Goal: Browse casually

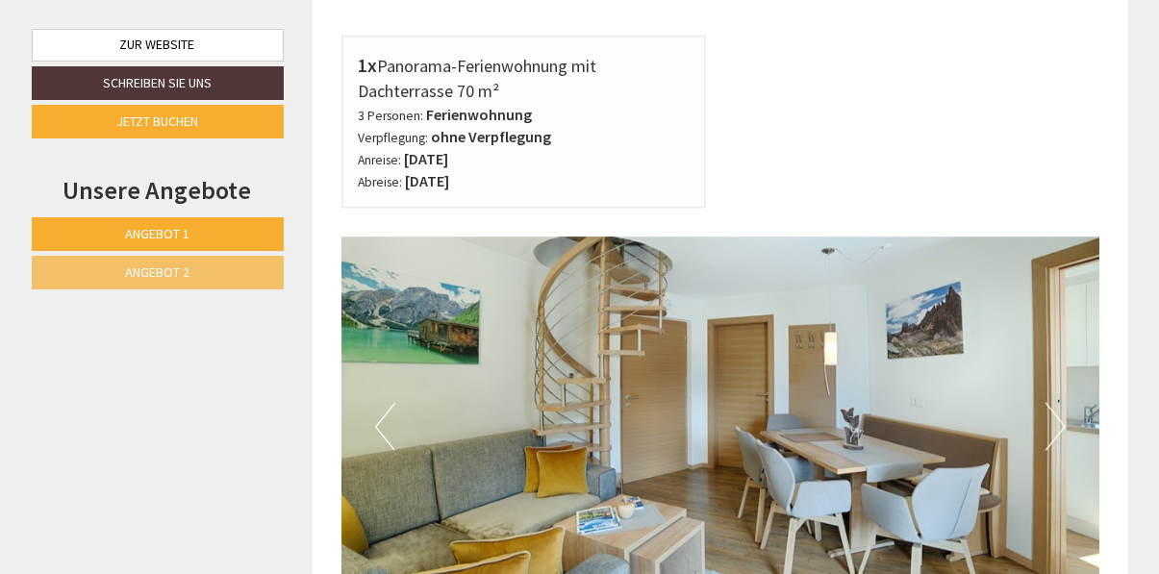
scroll to position [2390, 0]
click at [1050, 403] on button "Next" at bounding box center [1055, 427] width 20 height 48
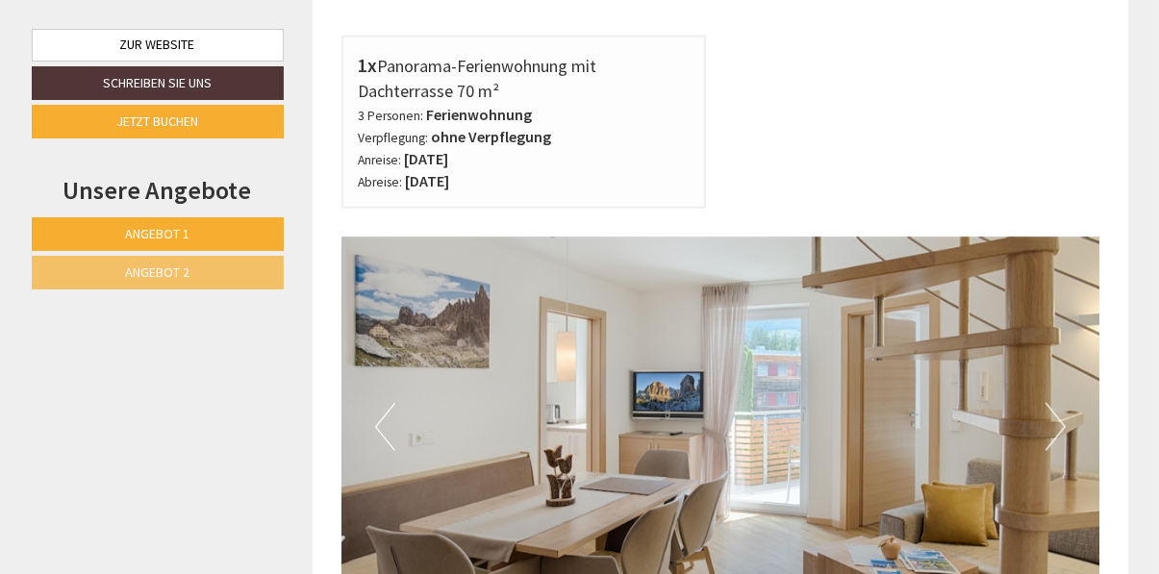
click at [1052, 403] on button "Next" at bounding box center [1055, 427] width 20 height 48
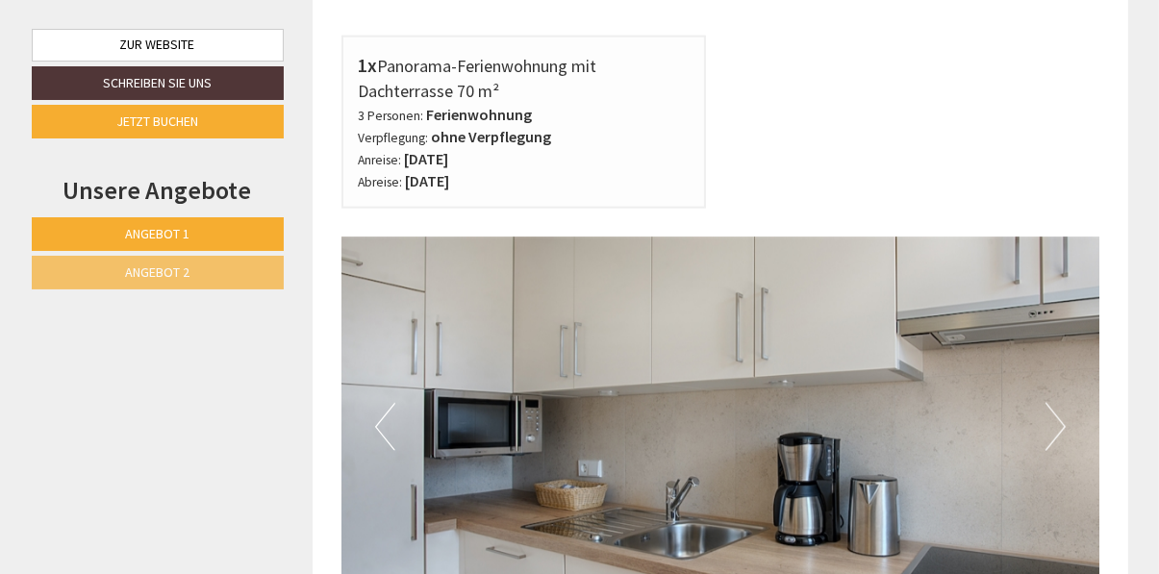
click at [1047, 403] on button "Next" at bounding box center [1055, 427] width 20 height 48
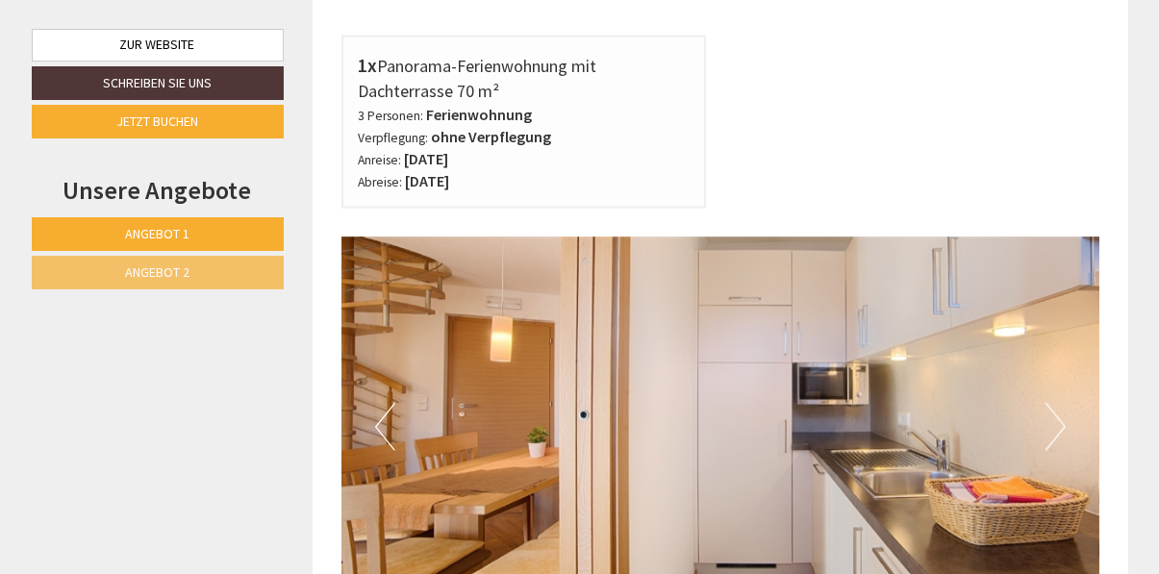
click at [1055, 403] on button "Next" at bounding box center [1055, 427] width 20 height 48
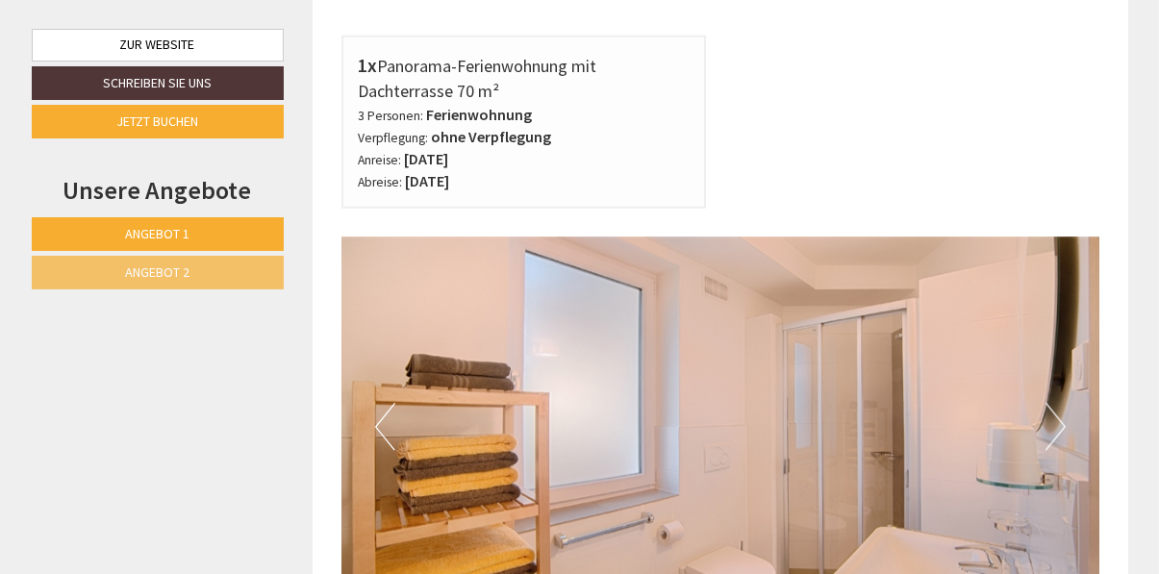
click at [1061, 403] on button "Next" at bounding box center [1055, 427] width 20 height 48
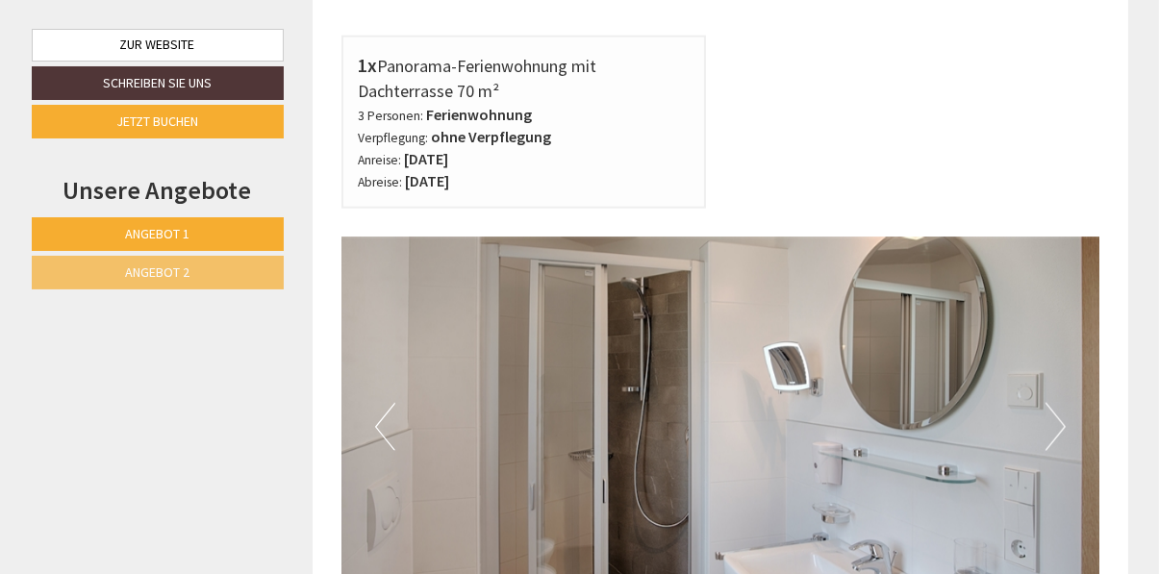
click at [1061, 403] on button "Next" at bounding box center [1055, 427] width 20 height 48
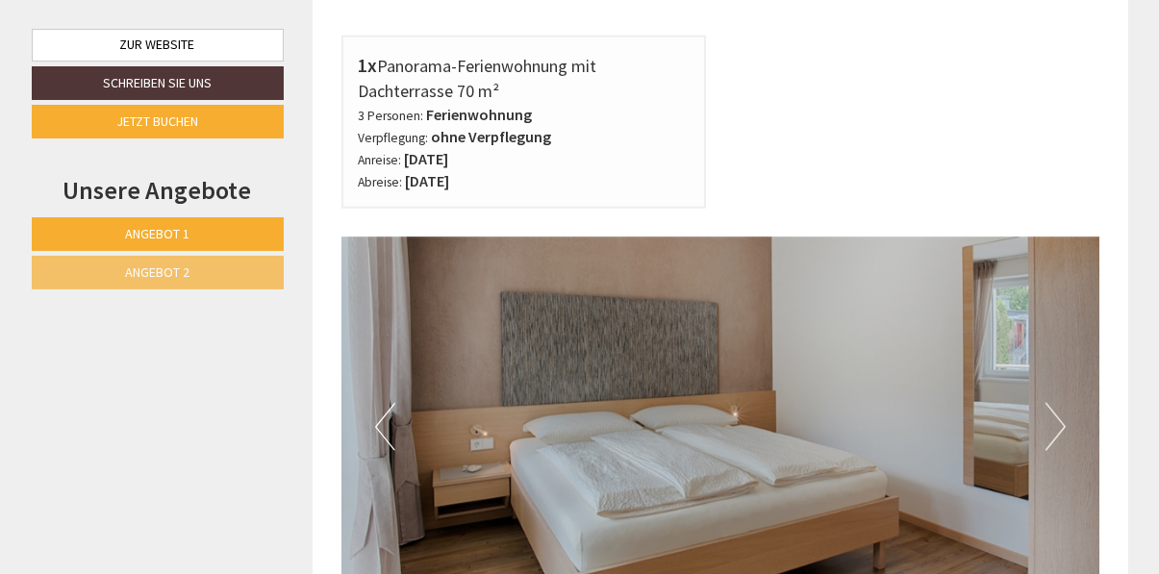
click at [1051, 403] on button "Next" at bounding box center [1055, 427] width 20 height 48
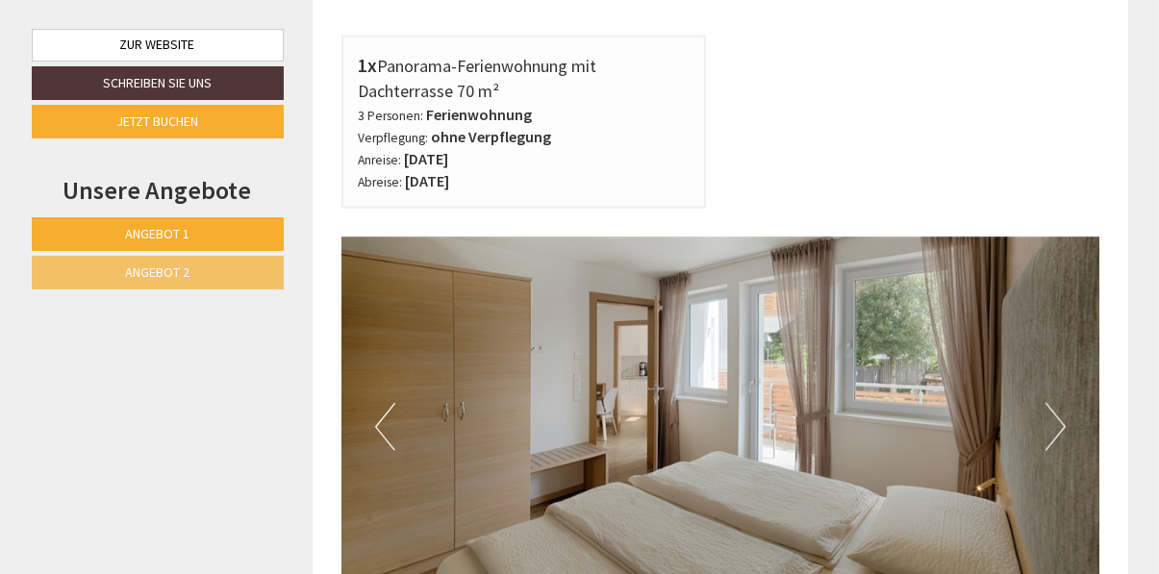
click at [1051, 403] on button "Next" at bounding box center [1055, 427] width 20 height 48
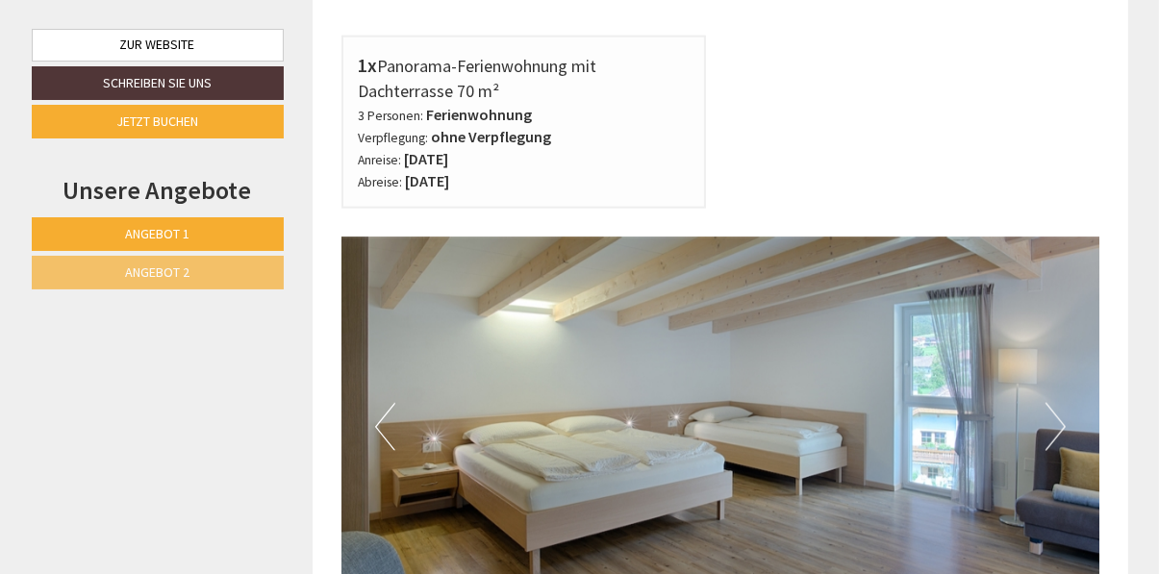
click at [1051, 403] on button "Next" at bounding box center [1055, 427] width 20 height 48
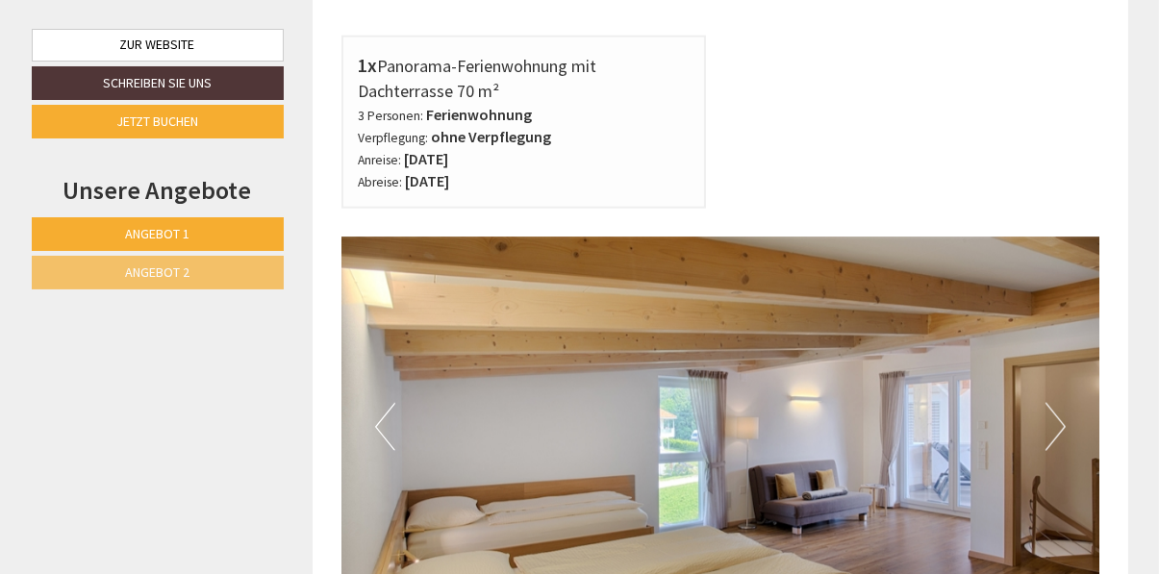
click at [1057, 403] on button "Next" at bounding box center [1055, 427] width 20 height 48
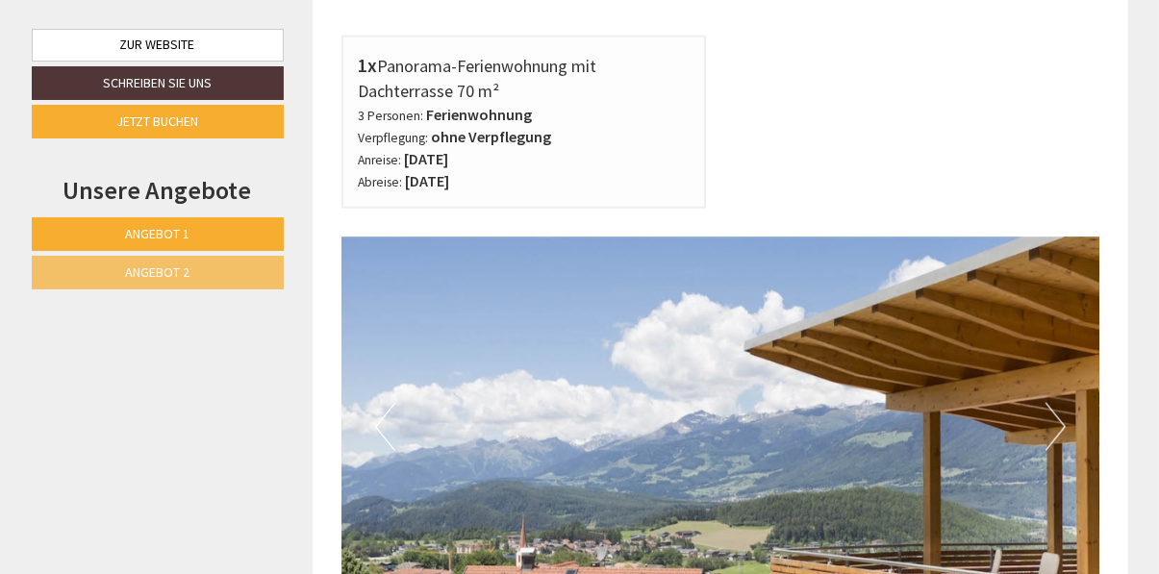
click at [1047, 403] on button "Next" at bounding box center [1055, 427] width 20 height 48
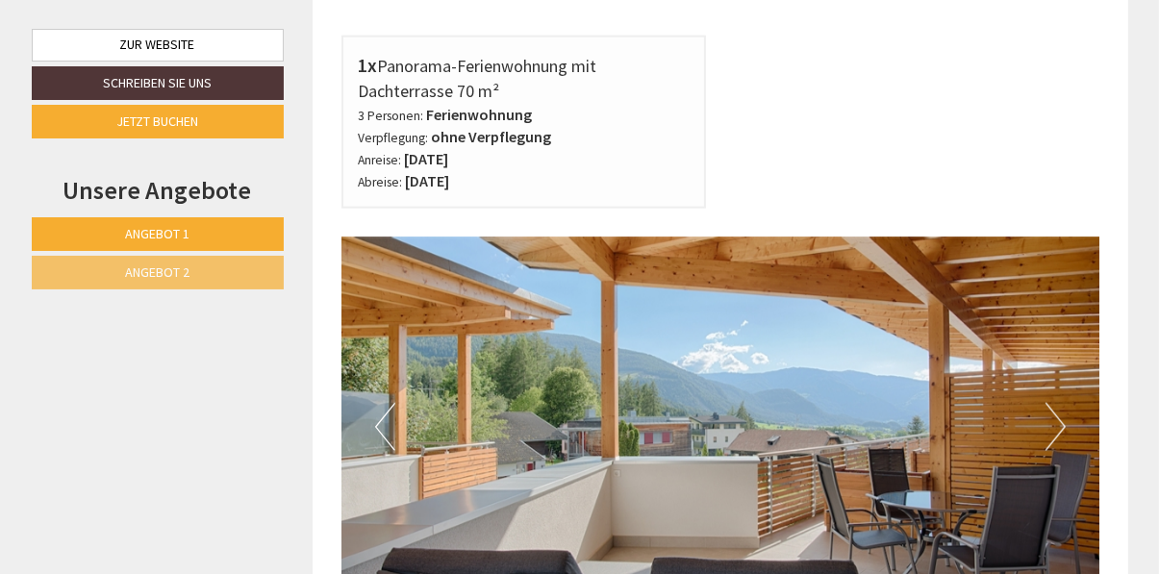
click at [1048, 403] on button "Next" at bounding box center [1055, 427] width 20 height 48
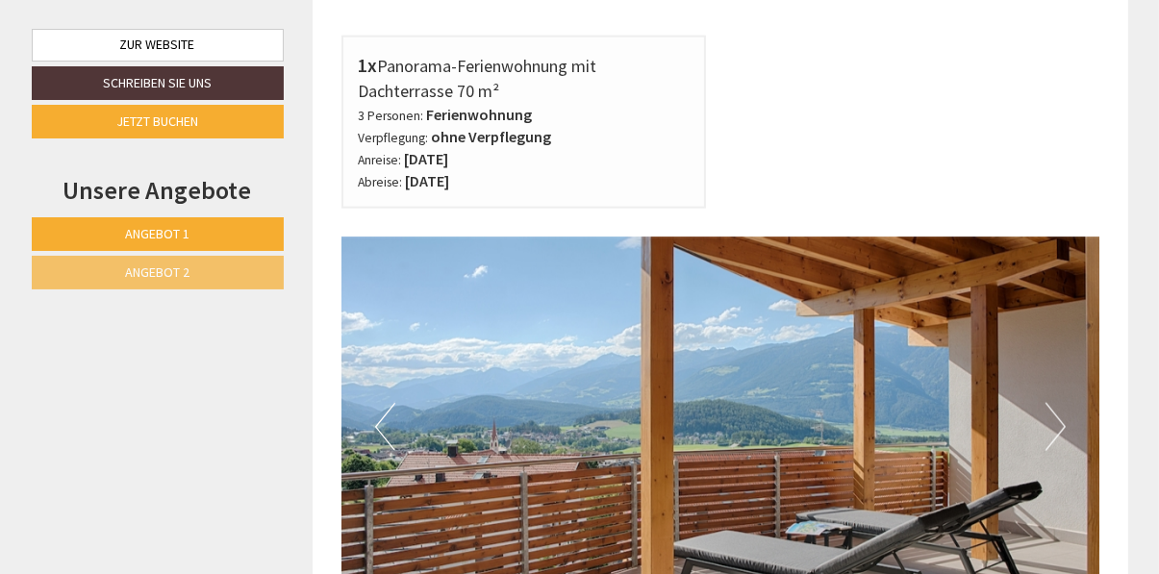
click at [1061, 403] on button "Next" at bounding box center [1055, 427] width 20 height 48
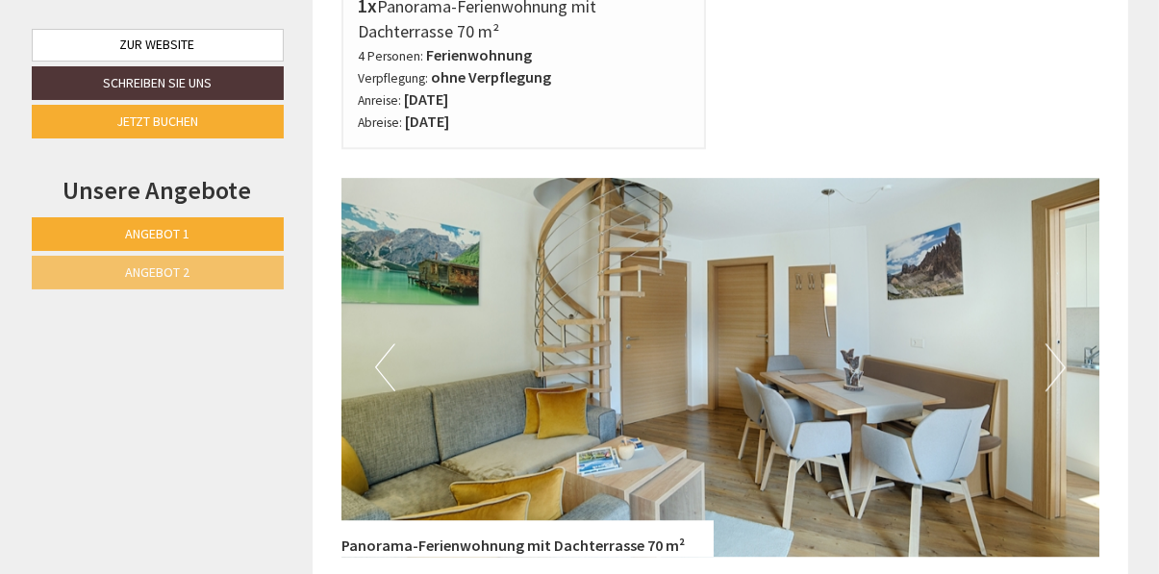
scroll to position [4350, 0]
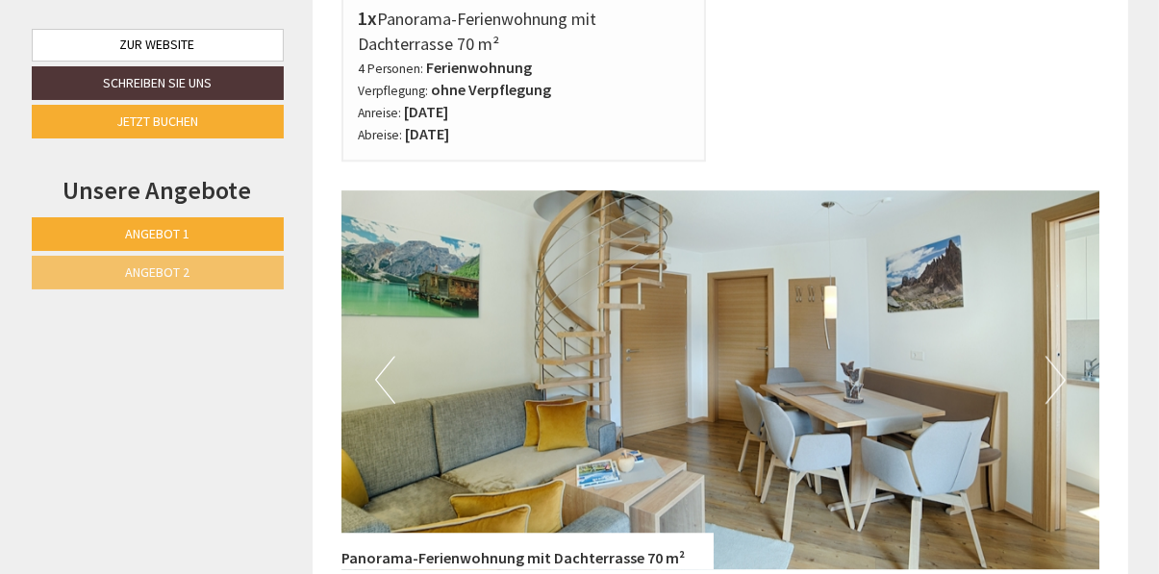
click at [1058, 356] on button "Next" at bounding box center [1055, 380] width 20 height 48
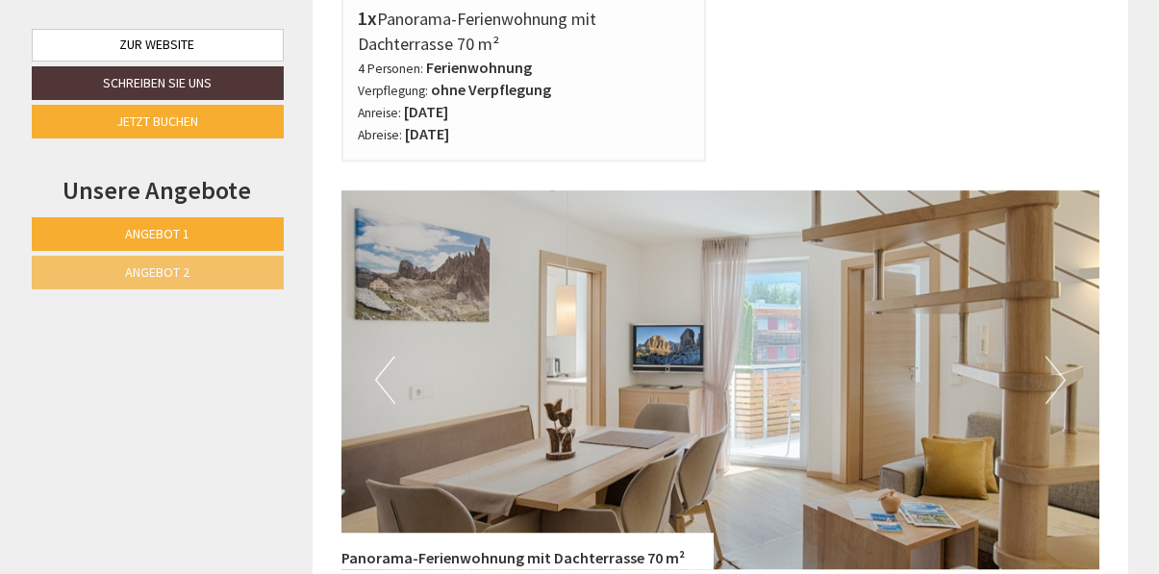
click at [1062, 356] on button "Next" at bounding box center [1055, 380] width 20 height 48
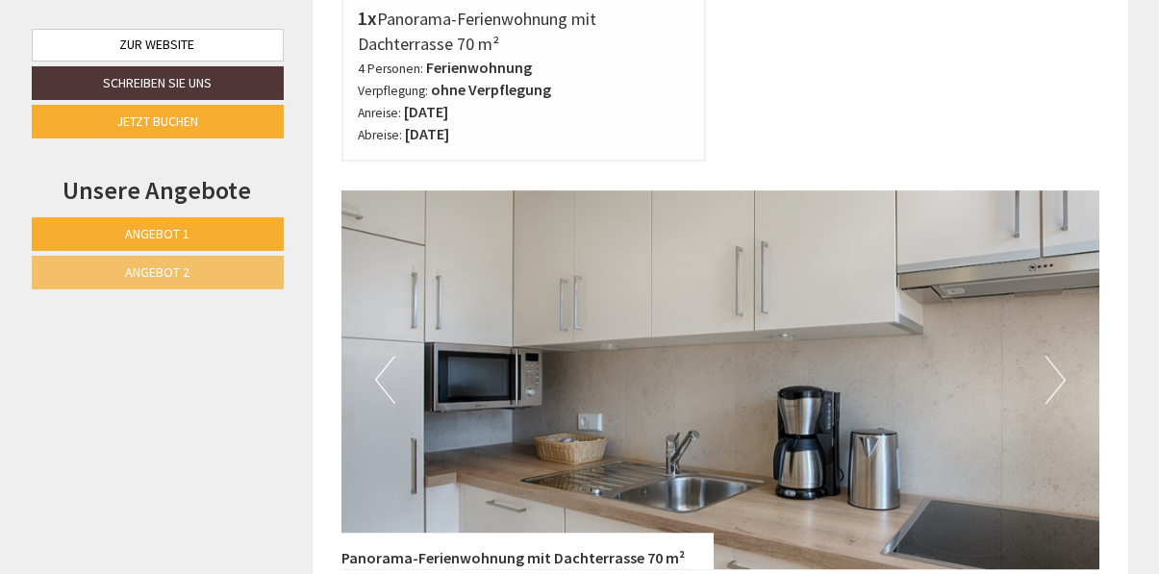
click at [1069, 291] on img at bounding box center [720, 379] width 758 height 379
click at [1056, 356] on button "Next" at bounding box center [1055, 380] width 20 height 48
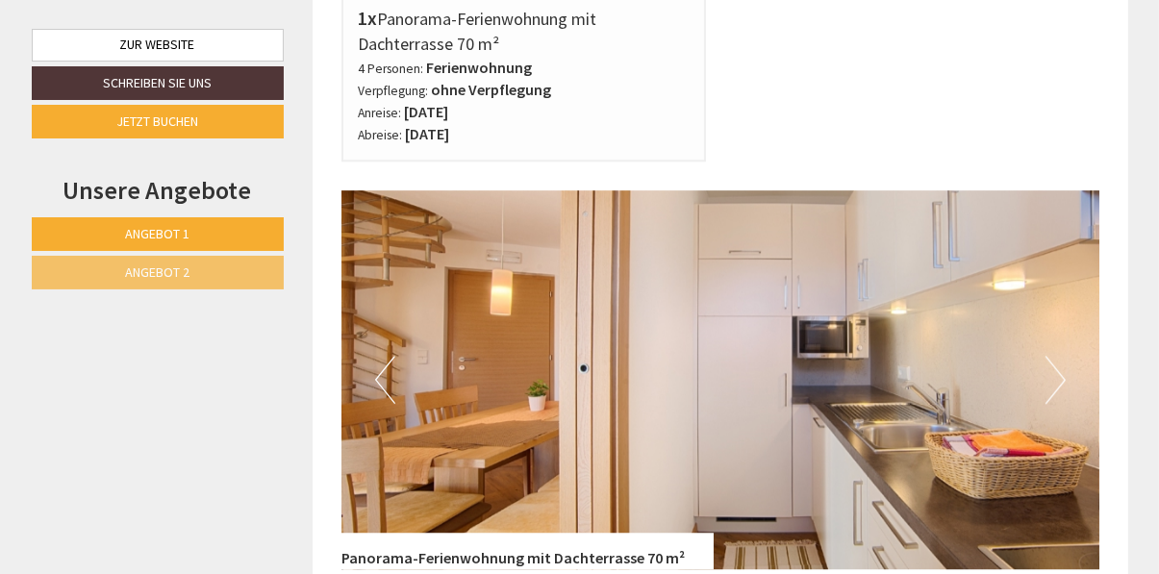
click at [1061, 356] on button "Next" at bounding box center [1055, 380] width 20 height 48
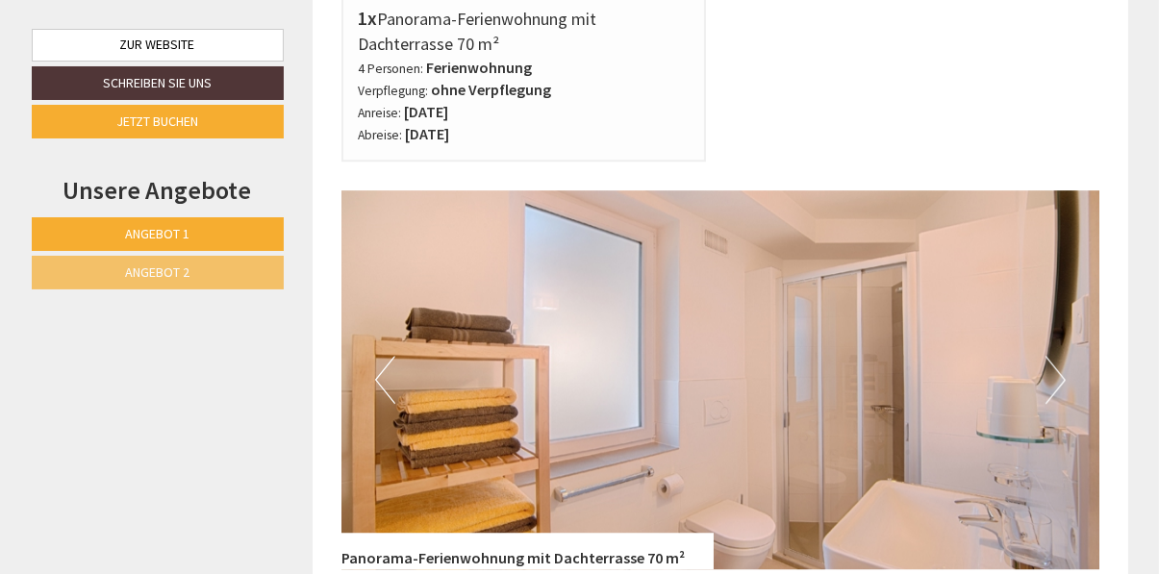
click at [1056, 356] on button "Next" at bounding box center [1055, 380] width 20 height 48
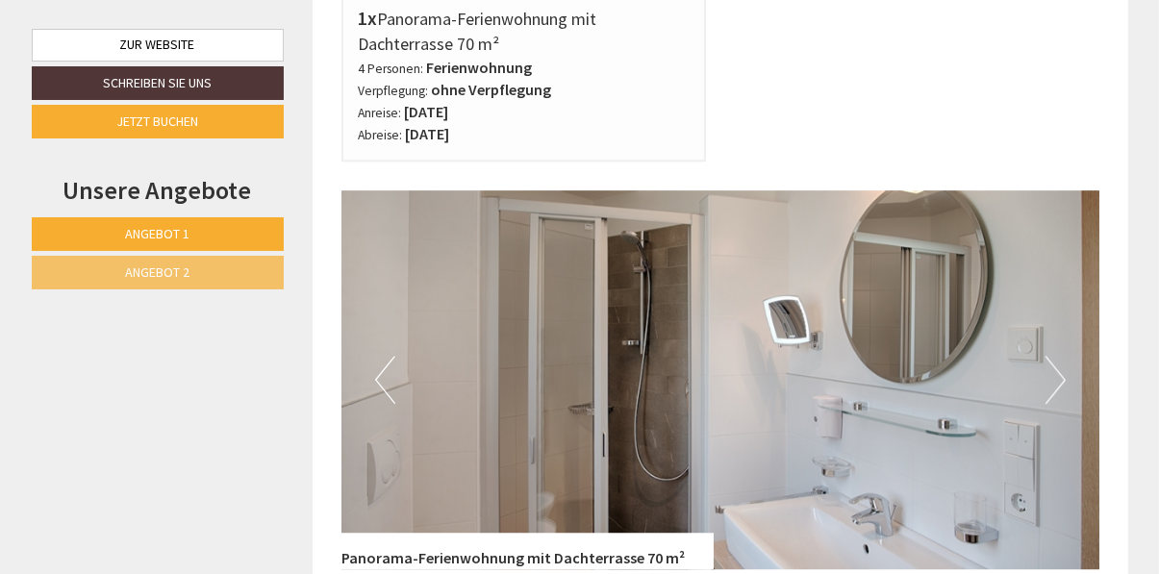
click at [1069, 287] on img at bounding box center [720, 379] width 758 height 379
click at [1061, 356] on button "Next" at bounding box center [1055, 380] width 20 height 48
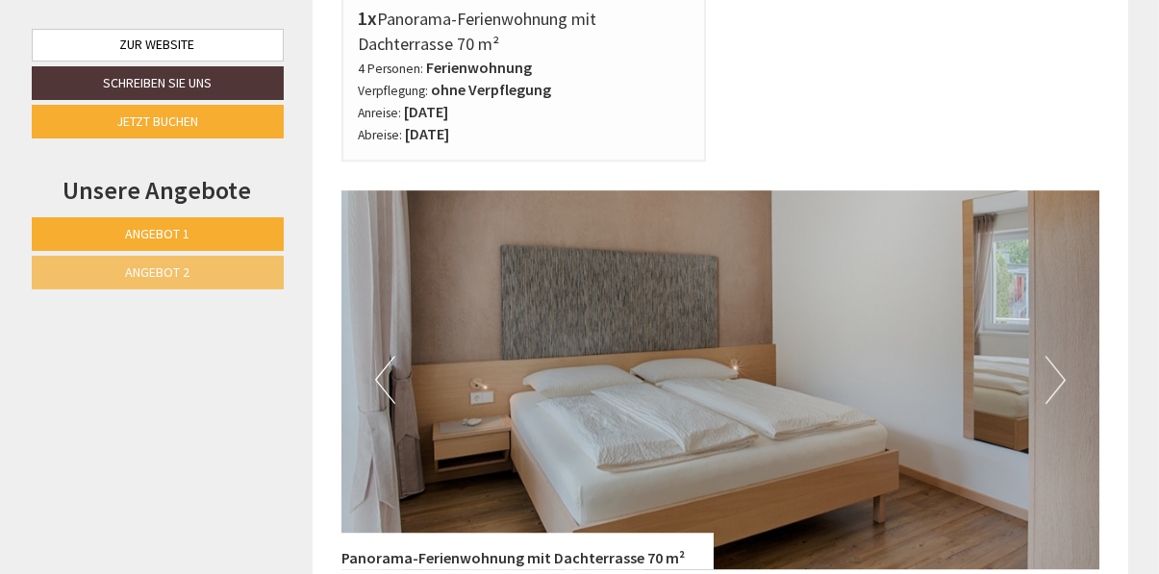
click at [1043, 307] on img at bounding box center [720, 379] width 758 height 379
click at [1057, 356] on button "Next" at bounding box center [1055, 380] width 20 height 48
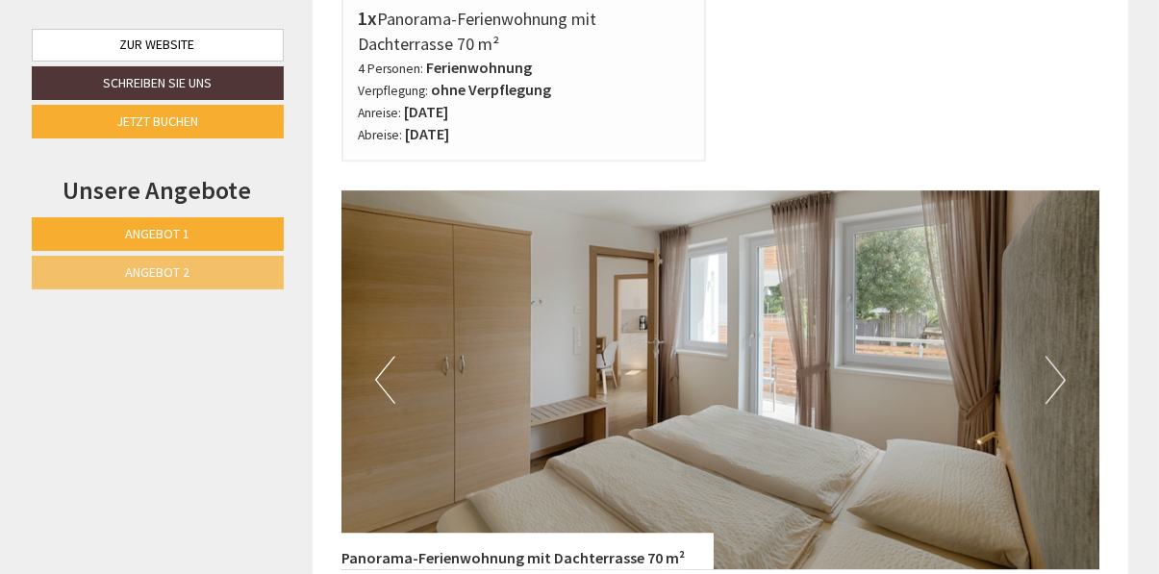
click at [1055, 356] on button "Next" at bounding box center [1055, 380] width 20 height 48
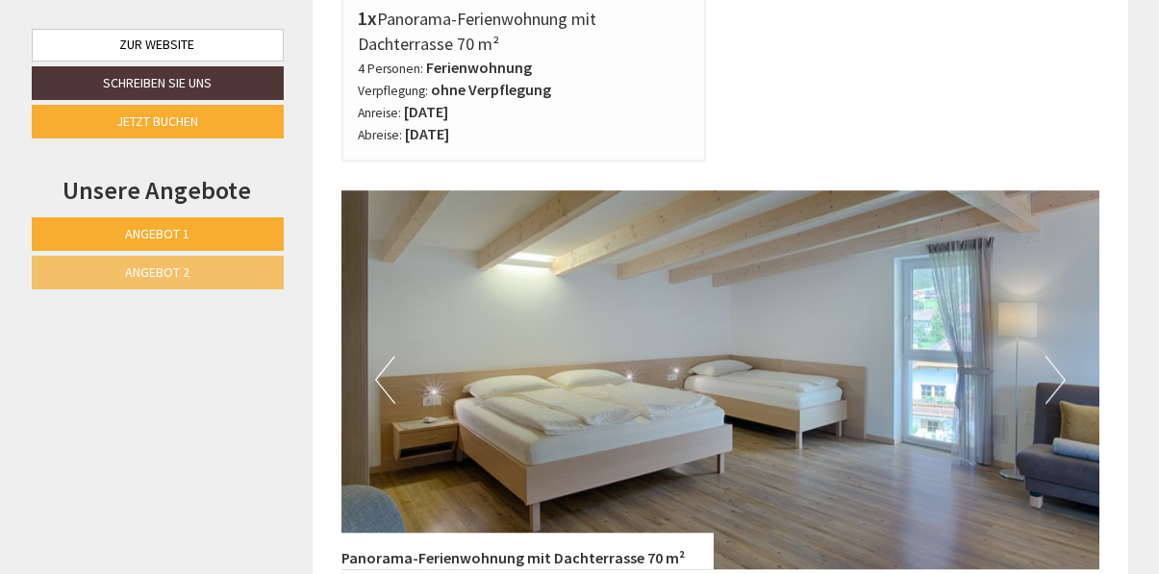
click at [1054, 356] on button "Next" at bounding box center [1055, 380] width 20 height 48
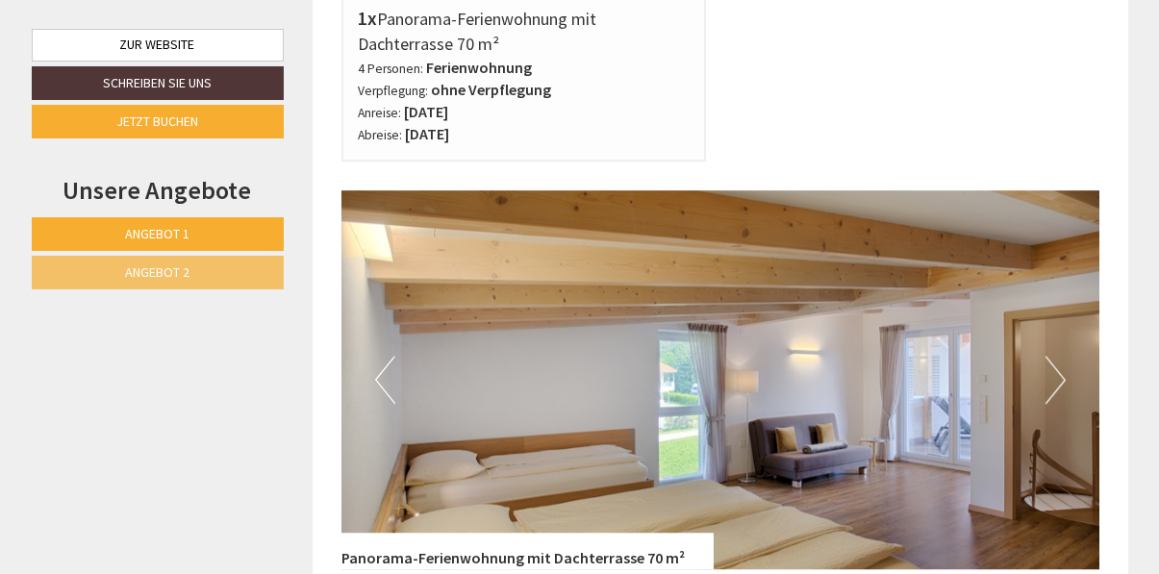
click at [1055, 356] on button "Next" at bounding box center [1055, 380] width 20 height 48
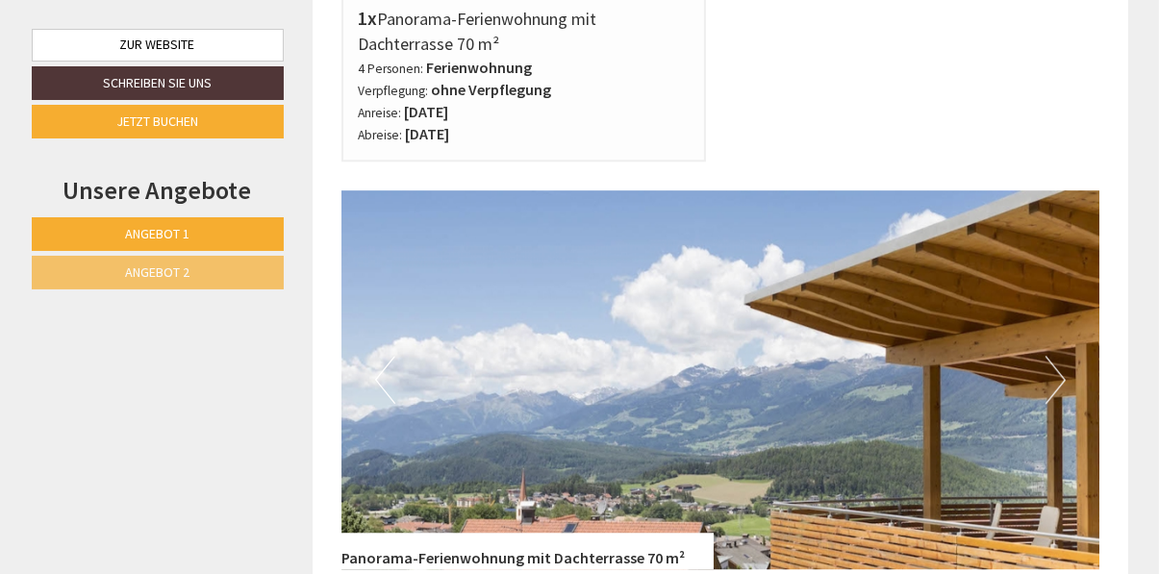
click at [1060, 356] on button "Next" at bounding box center [1055, 380] width 20 height 48
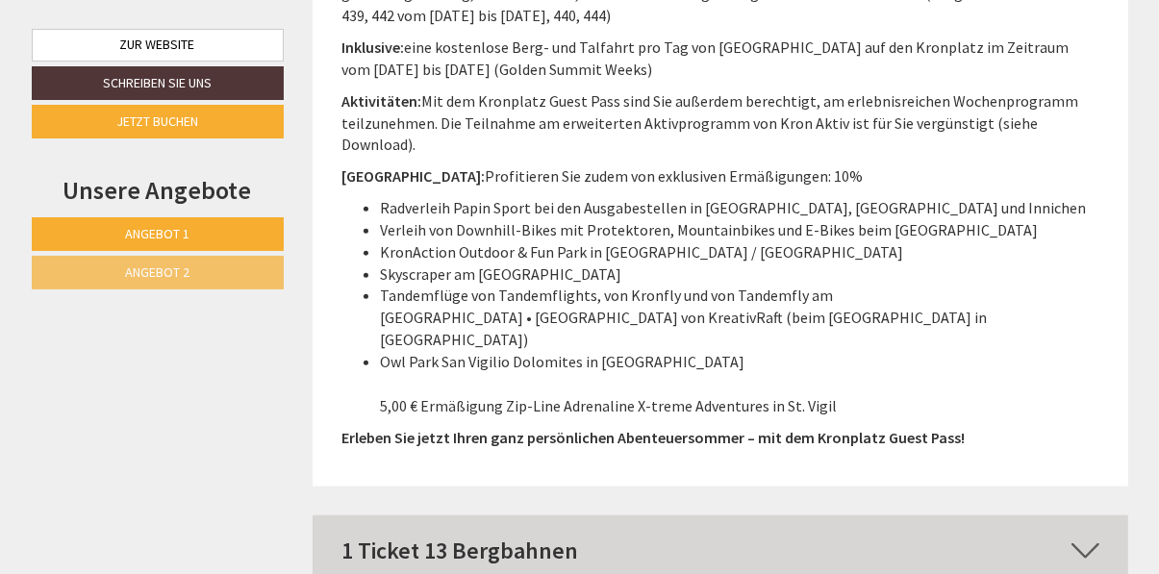
scroll to position [8002, 0]
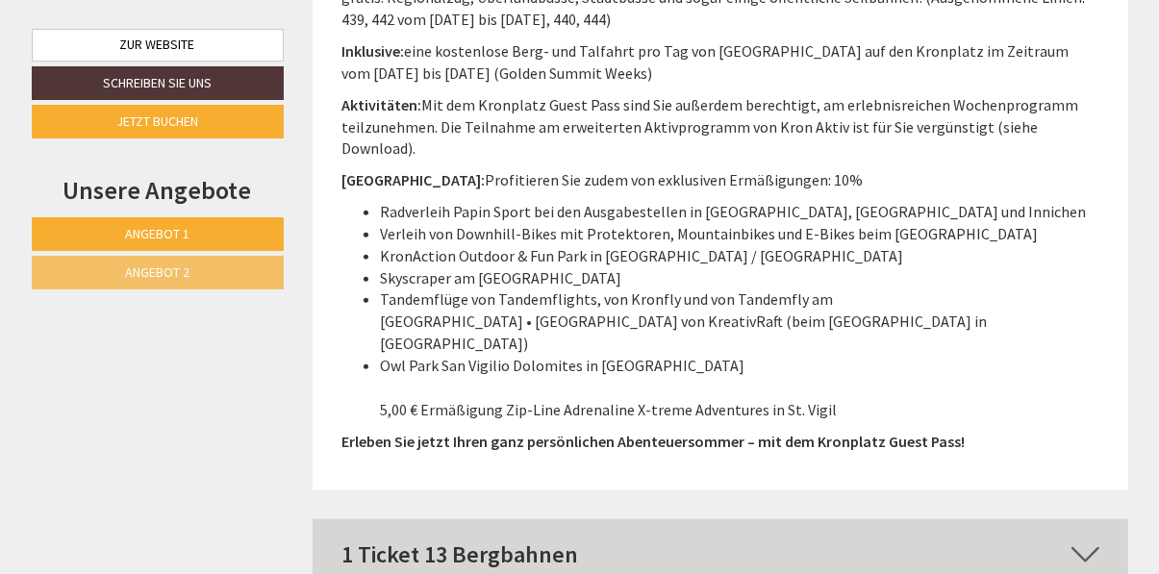
click at [1079, 538] on icon at bounding box center [1085, 554] width 28 height 33
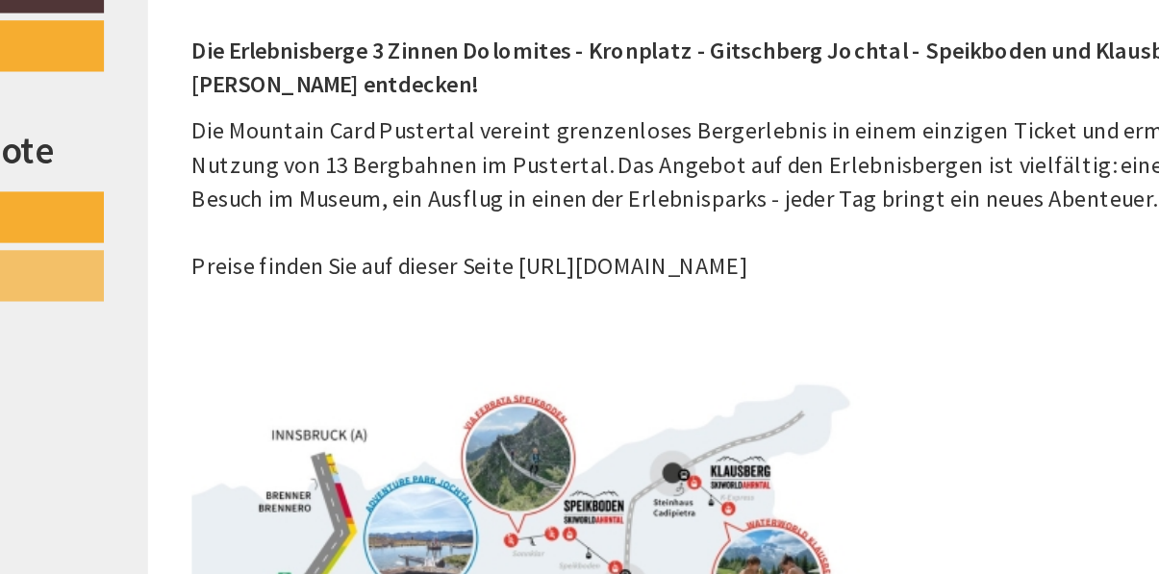
scroll to position [8509, 0]
